Goal: Task Accomplishment & Management: Use online tool/utility

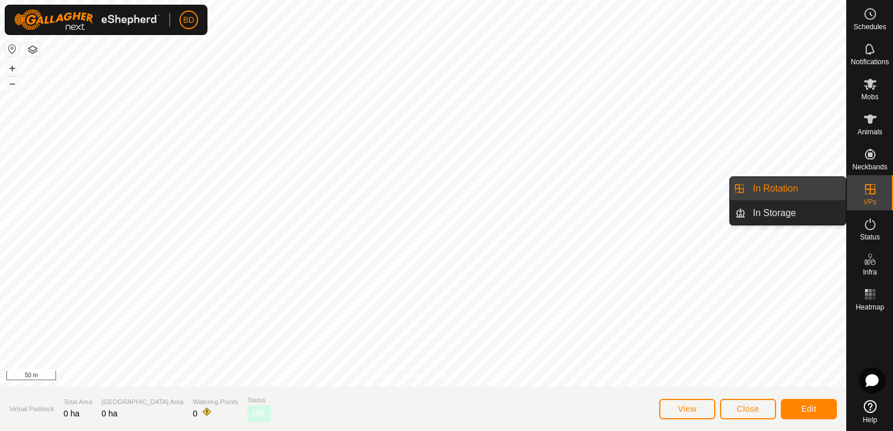
click at [797, 191] on link "In Rotation" at bounding box center [796, 188] width 100 height 23
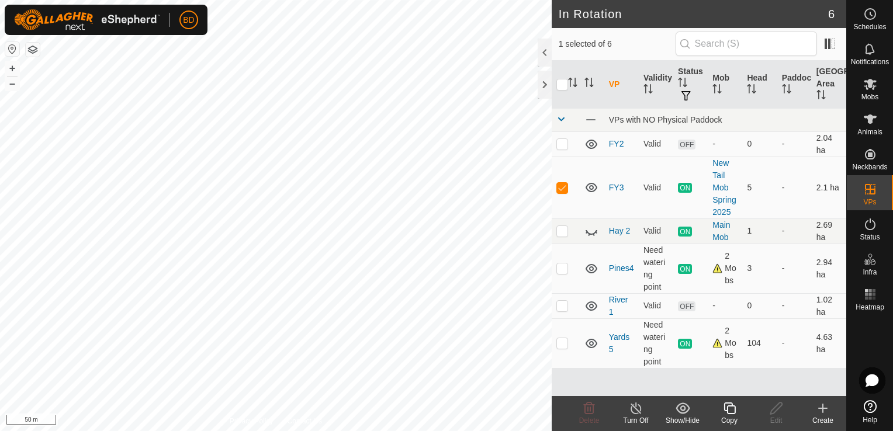
click at [634, 405] on icon at bounding box center [636, 409] width 15 height 14
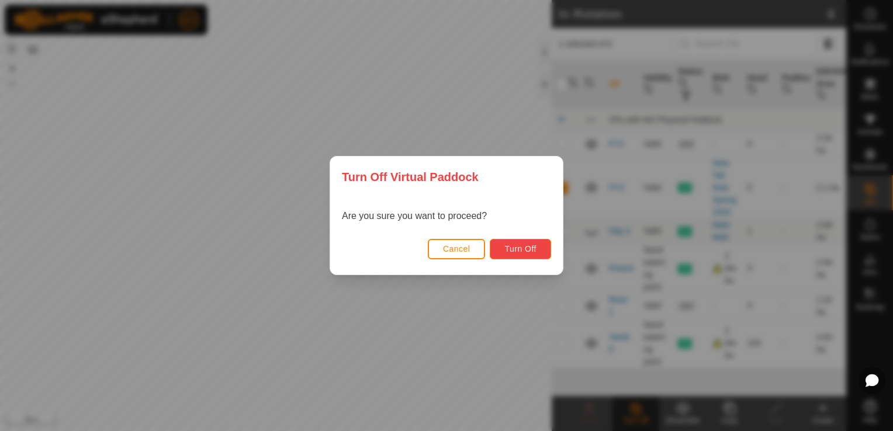
click at [533, 251] on span "Turn Off" at bounding box center [521, 248] width 32 height 9
